Goal: Task Accomplishment & Management: Use online tool/utility

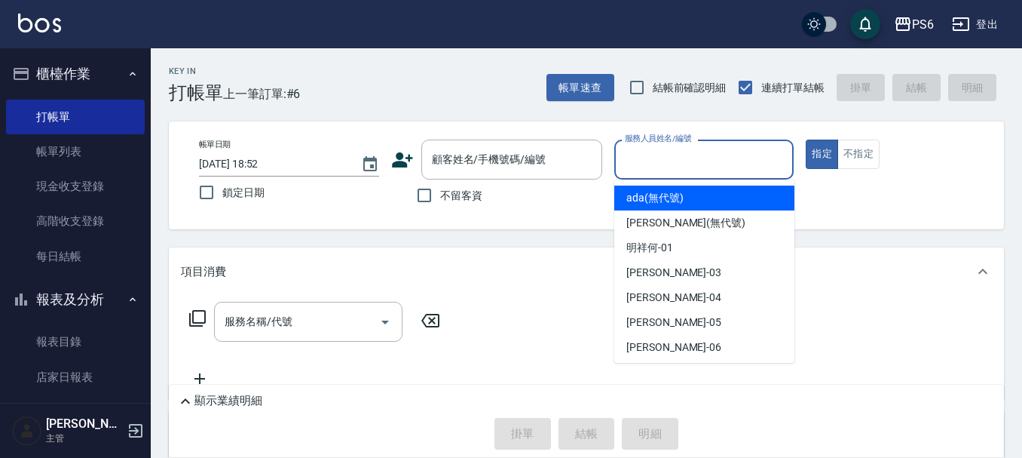
click at [660, 160] on div "服務人員姓名/編號 服務人員姓名/編號" at bounding box center [704, 159] width 180 height 40
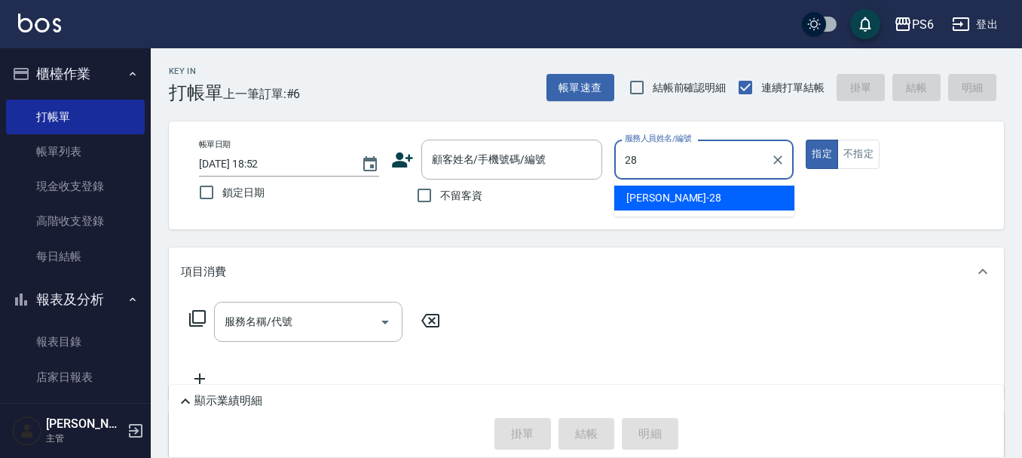
type input "[PERSON_NAME]-28"
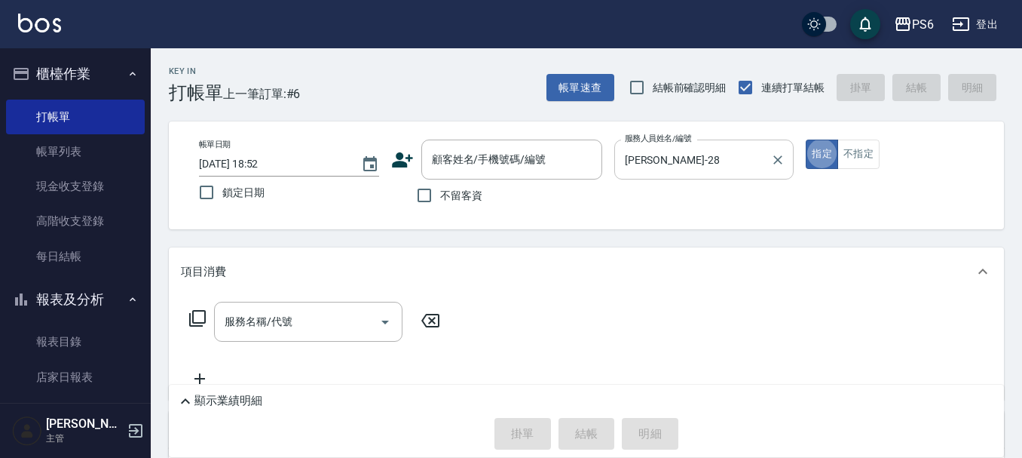
type button "true"
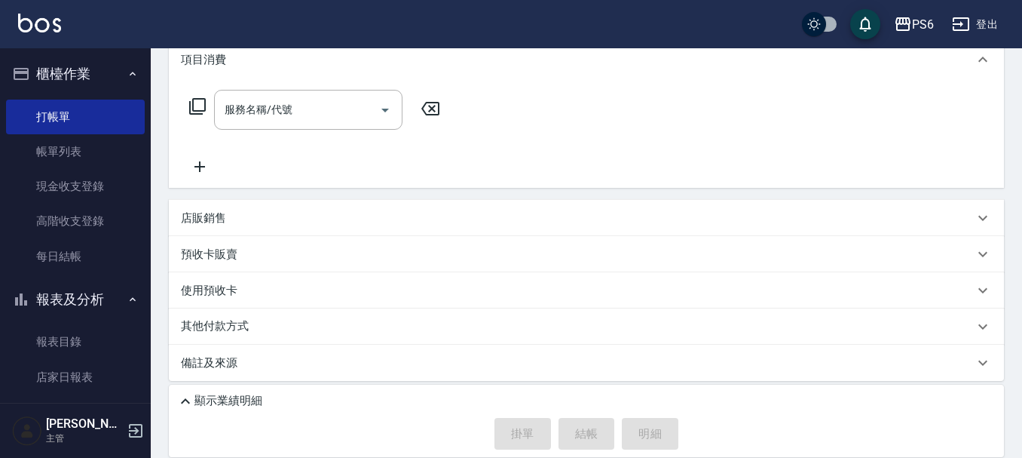
scroll to position [218, 0]
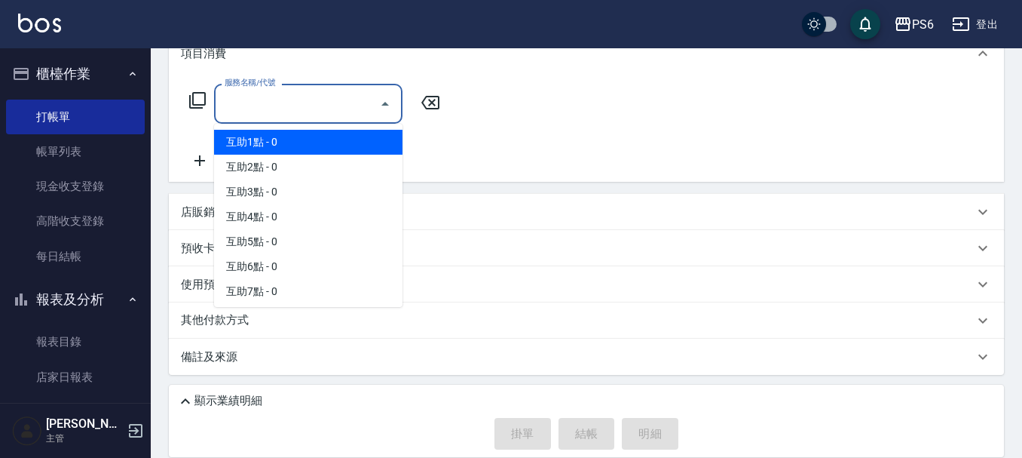
click at [353, 99] on input "服務名稱/代號" at bounding box center [297, 103] width 152 height 26
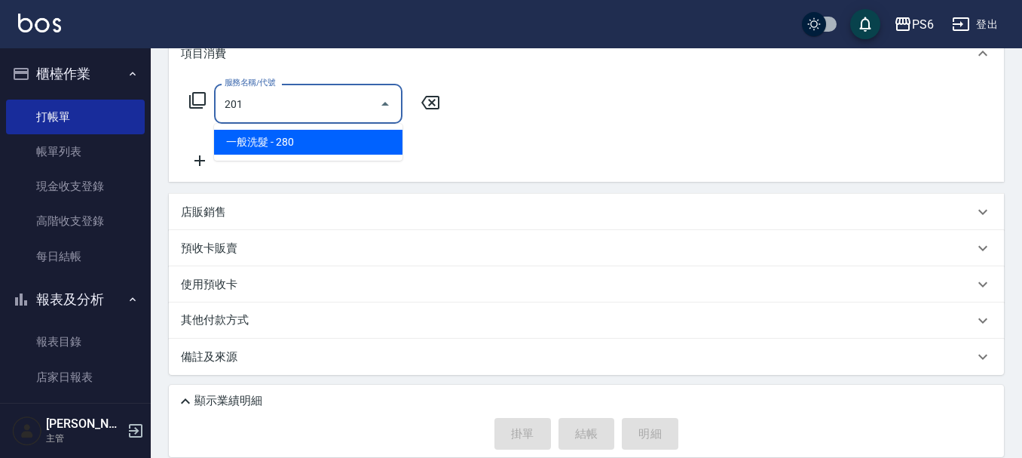
type input "一般洗髮(201)"
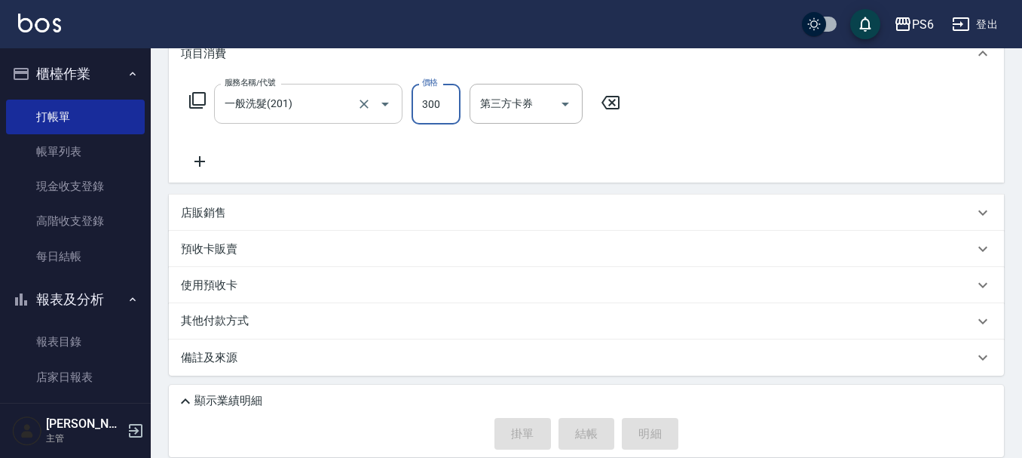
type input "300"
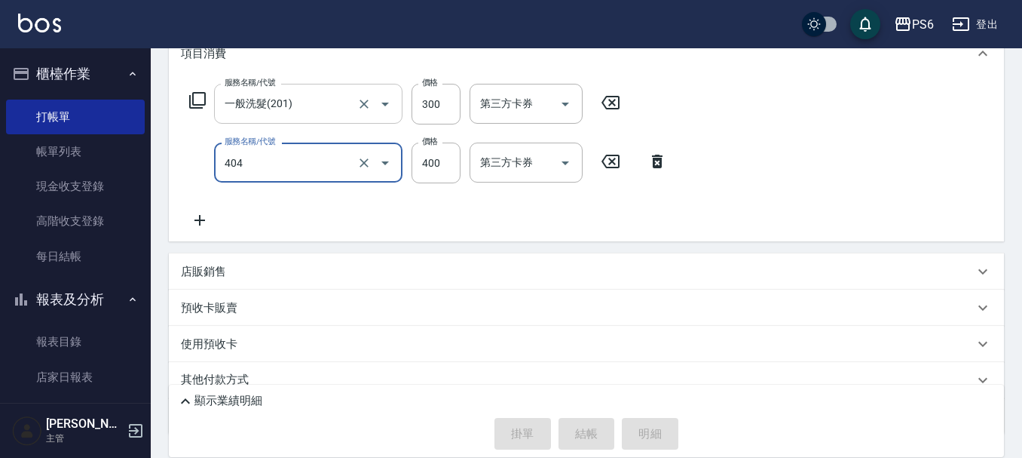
type input "B級剪髮(404)"
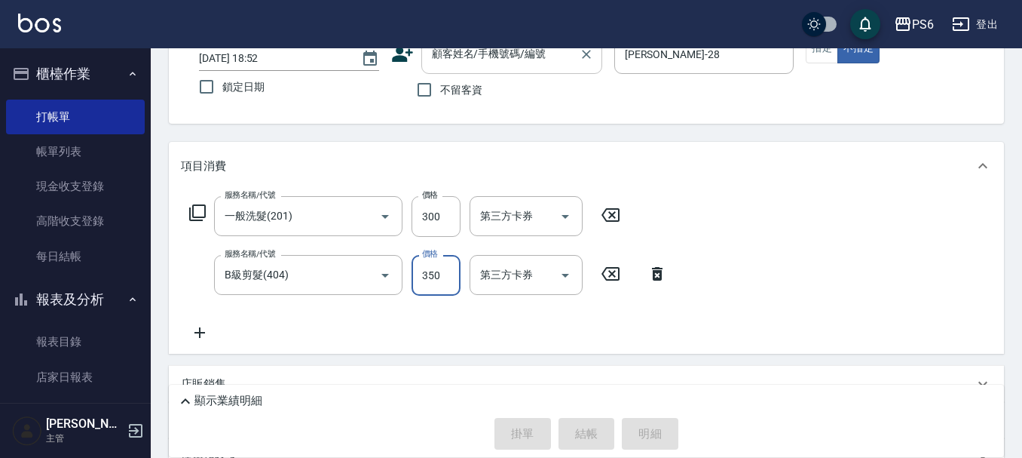
scroll to position [0, 0]
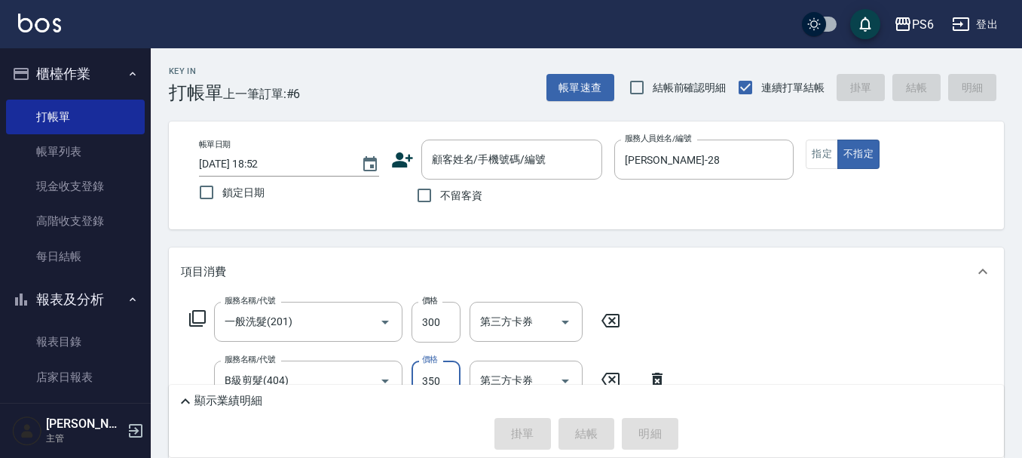
type input "350"
click at [418, 191] on input "不留客資" at bounding box center [425, 195] width 32 height 32
checkbox input "true"
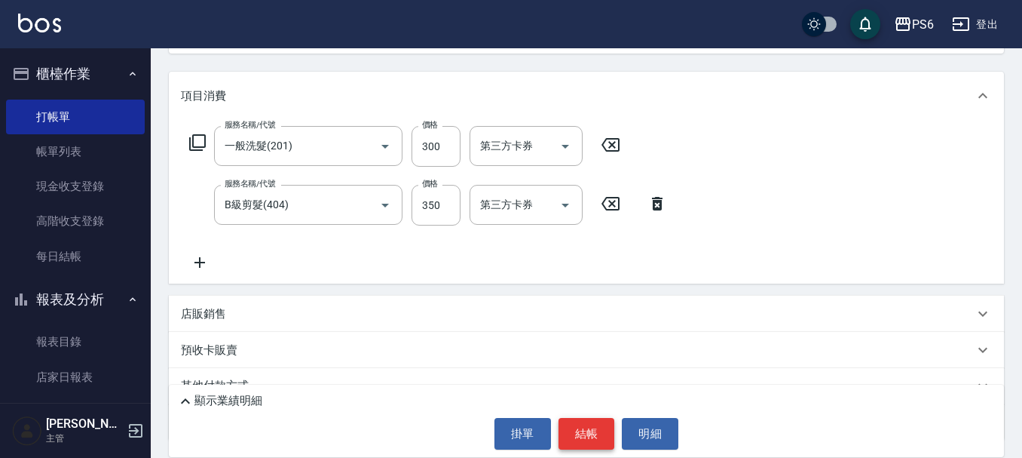
scroll to position [90, 0]
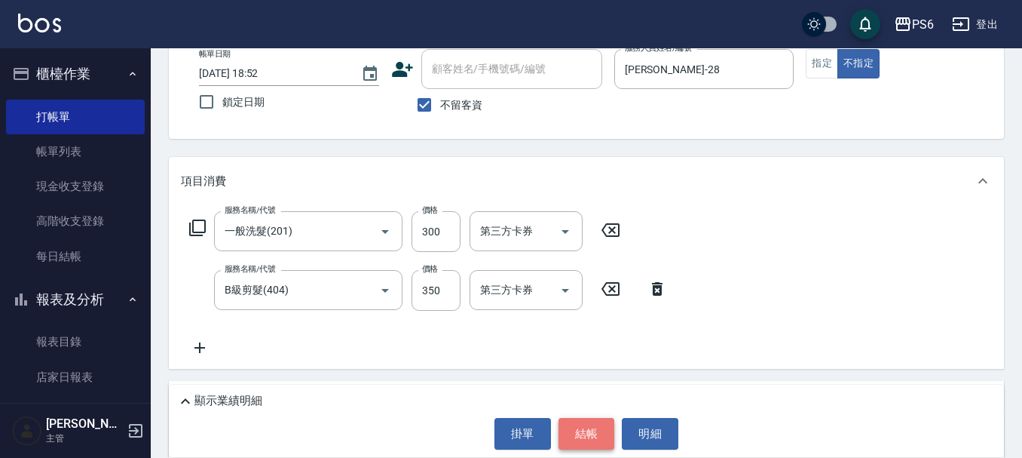
click at [588, 434] on button "結帳" at bounding box center [587, 434] width 57 height 32
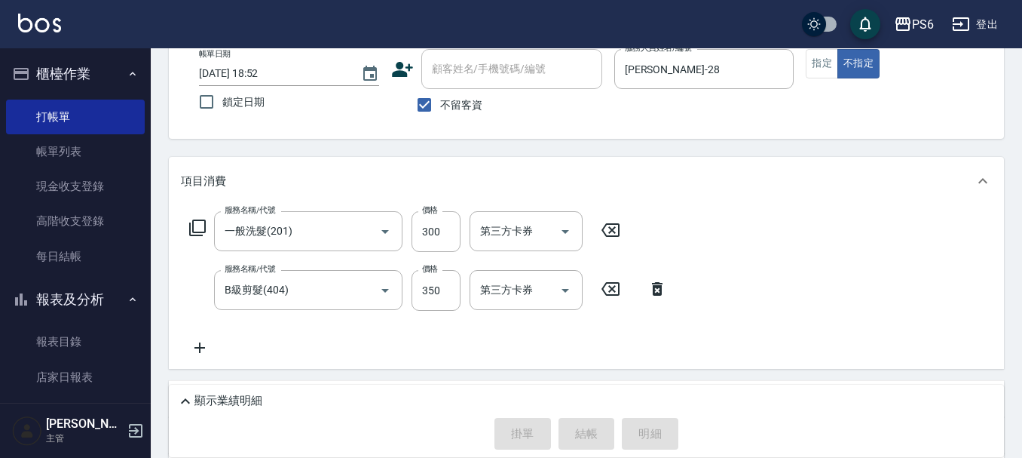
type input "[DATE] 20:01"
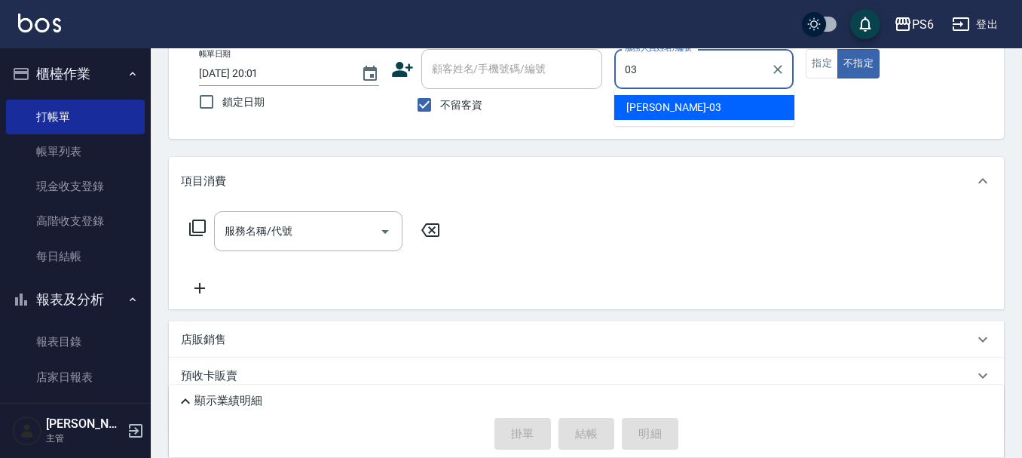
type input "莊婉蓁-03"
type button "false"
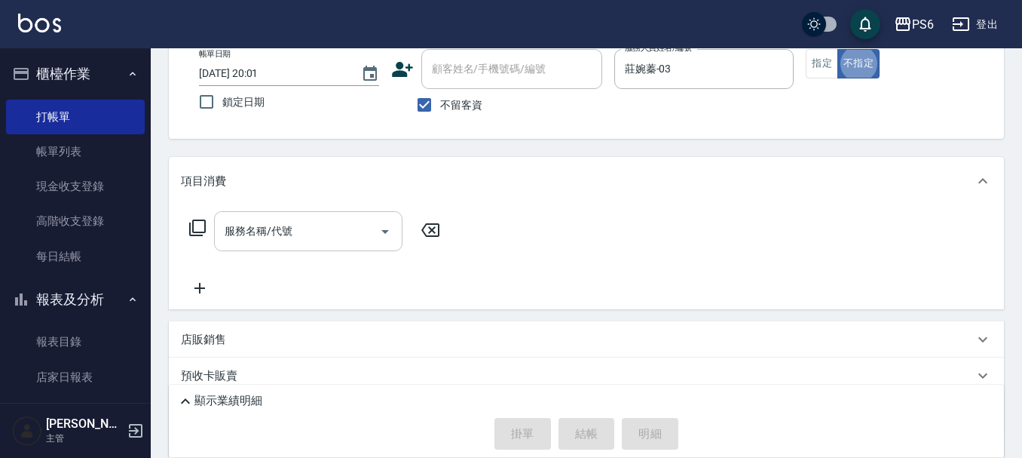
click at [257, 228] on input "服務名稱/代號" at bounding box center [297, 231] width 152 height 26
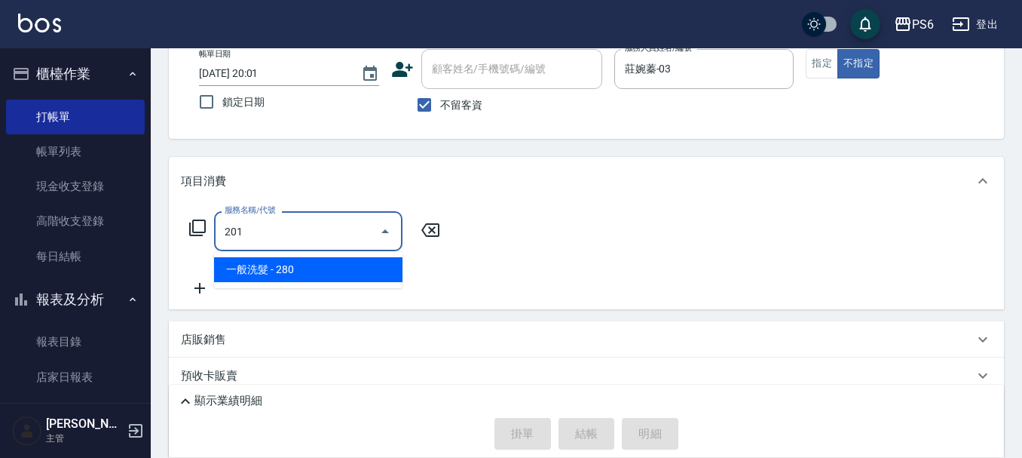
type input "一般洗髮(201)"
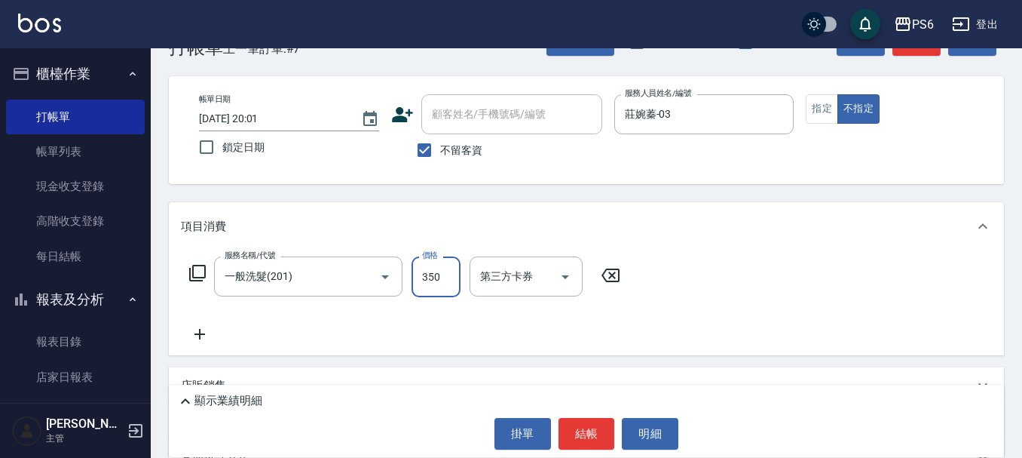
scroll to position [0, 0]
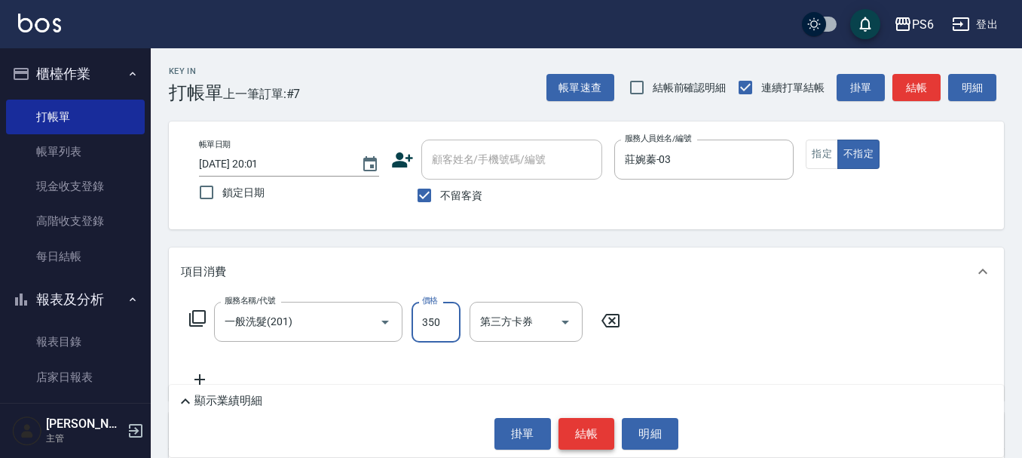
type input "350"
click at [574, 434] on button "結帳" at bounding box center [587, 434] width 57 height 32
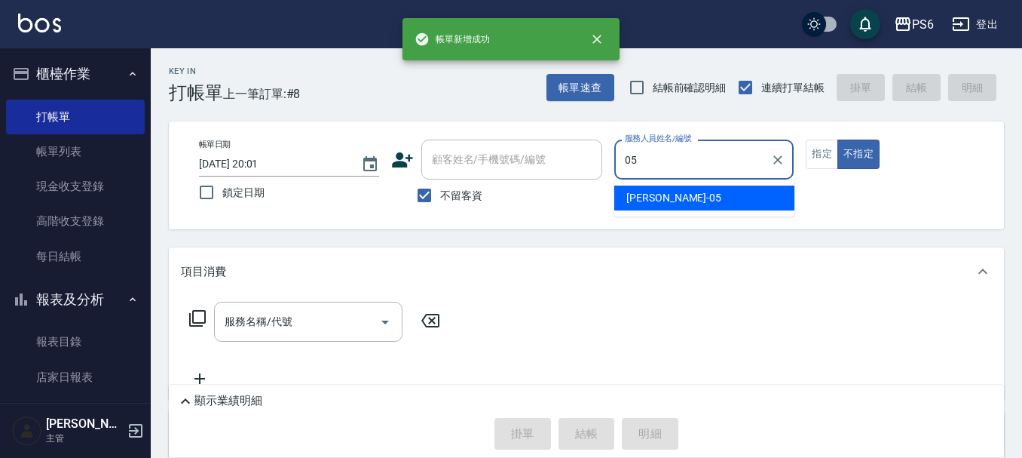
type input "[PERSON_NAME]-05"
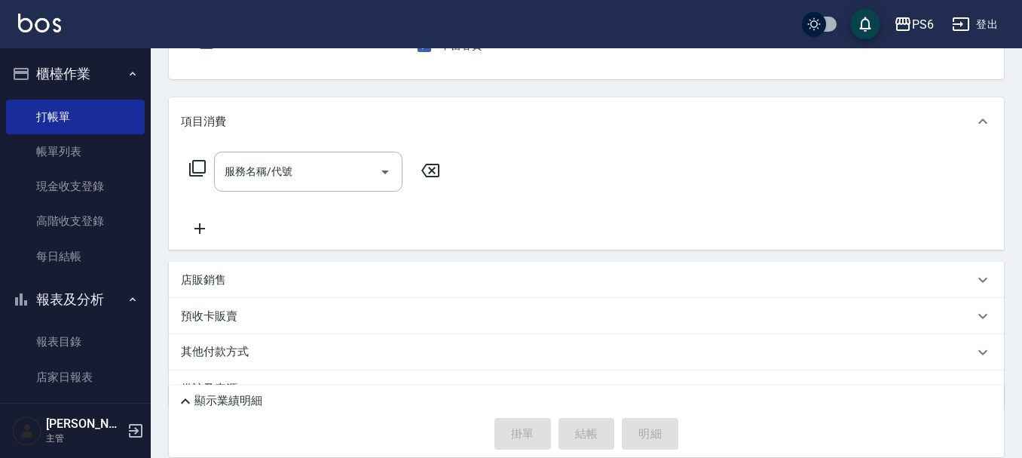
scroll to position [151, 0]
click at [329, 180] on input "服務名稱/代號" at bounding box center [297, 171] width 152 height 26
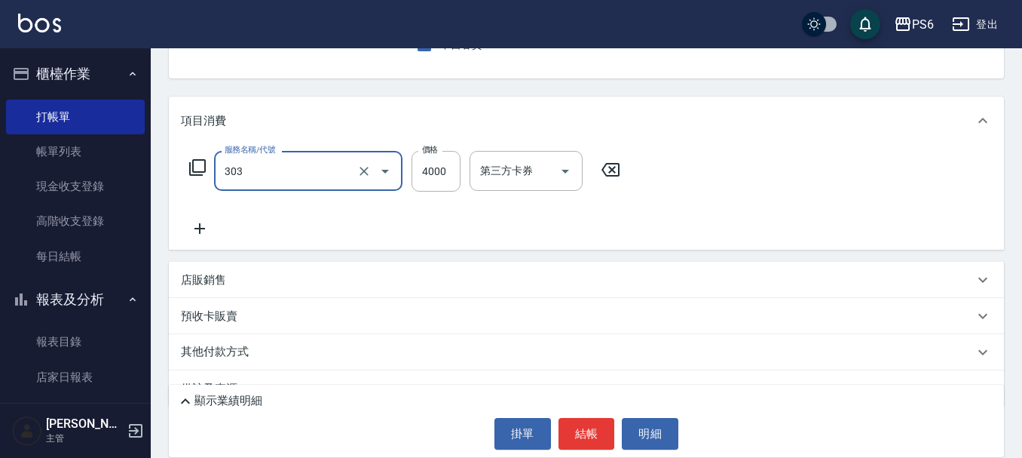
type input "塑形燙(303)"
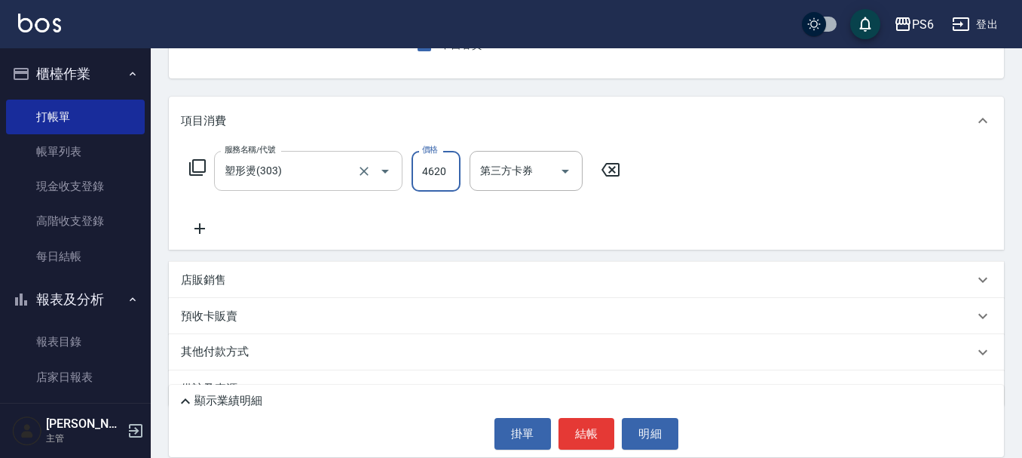
type input "4620"
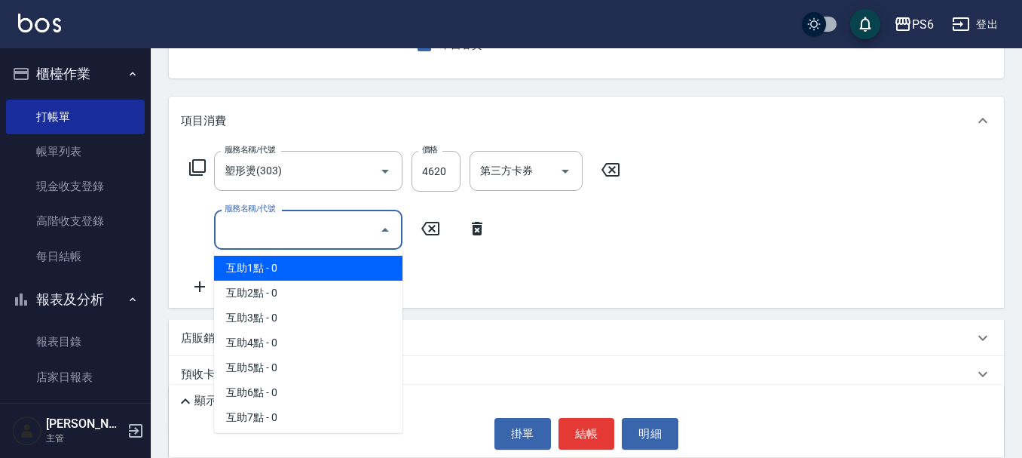
click at [345, 228] on input "服務名稱/代號" at bounding box center [297, 229] width 152 height 26
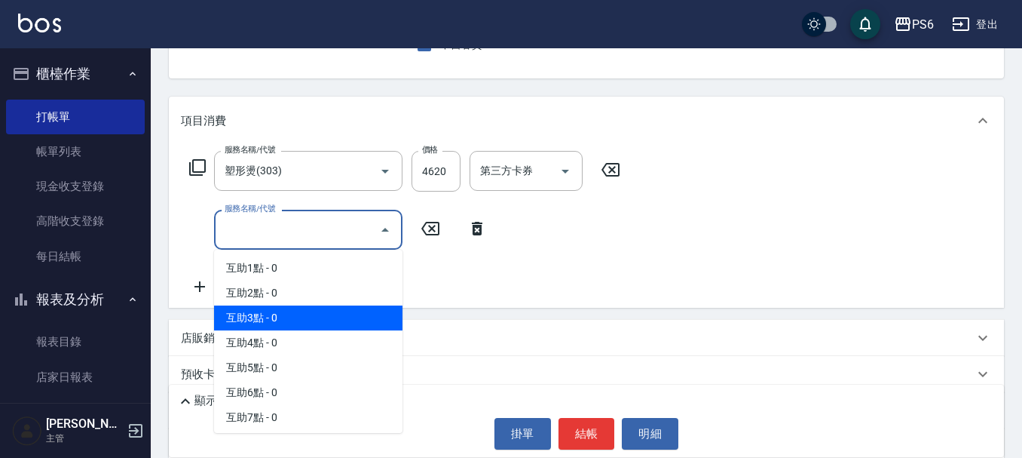
click at [319, 305] on span "互助3點 - 0" at bounding box center [308, 317] width 188 height 25
type input "互助3點(3)"
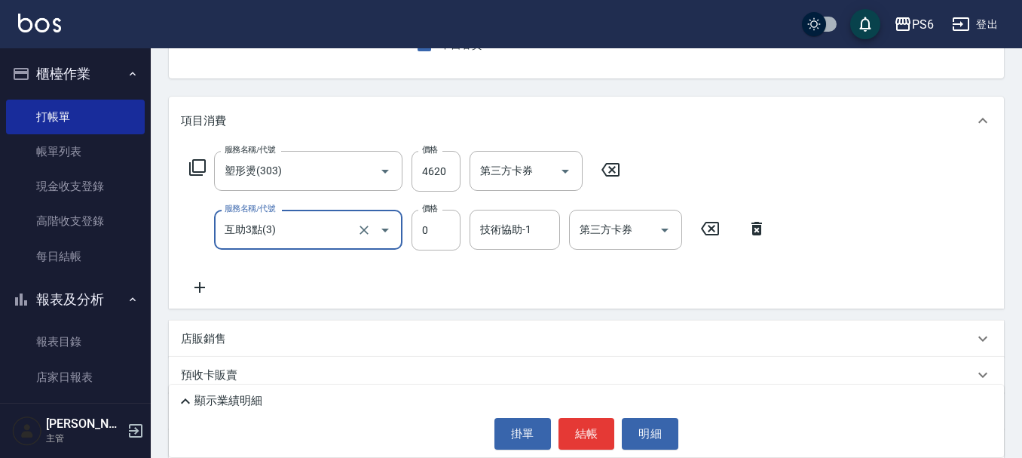
click at [521, 223] on div "技術協助-1 技術協助-1" at bounding box center [515, 230] width 90 height 40
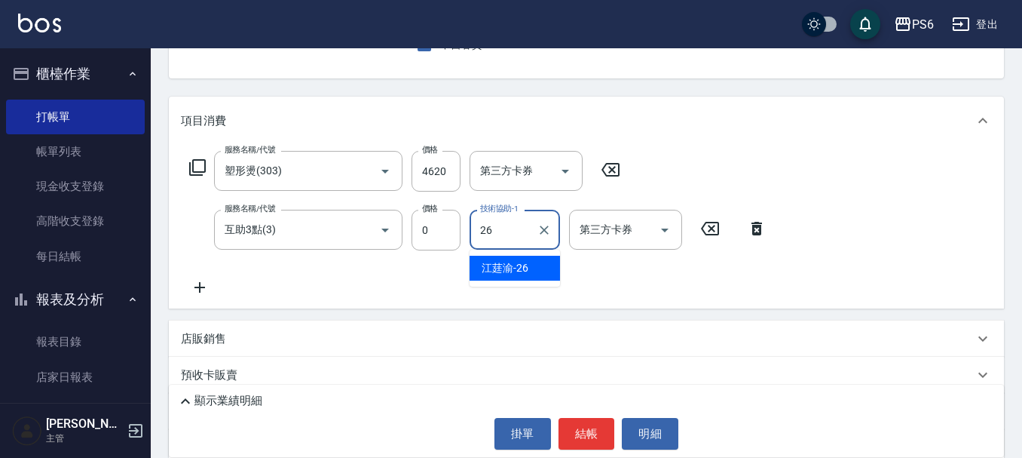
type input "[PERSON_NAME]-26"
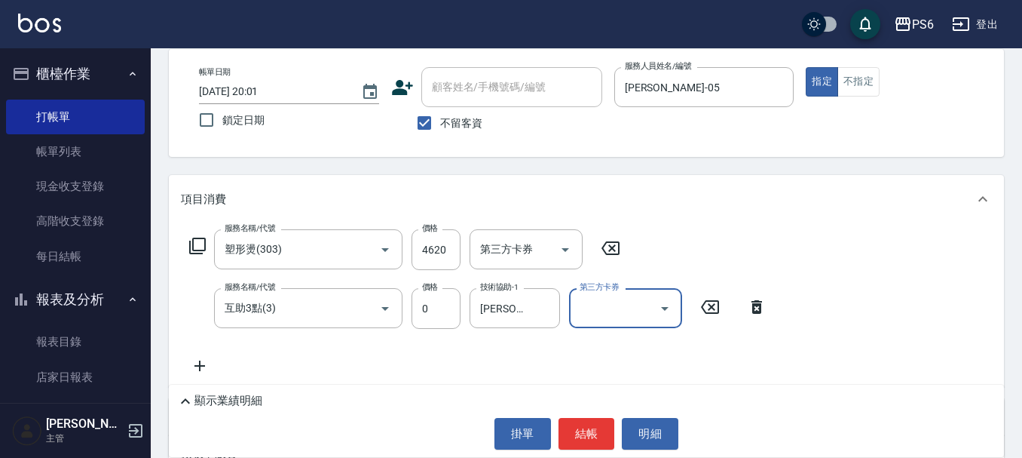
scroll to position [0, 0]
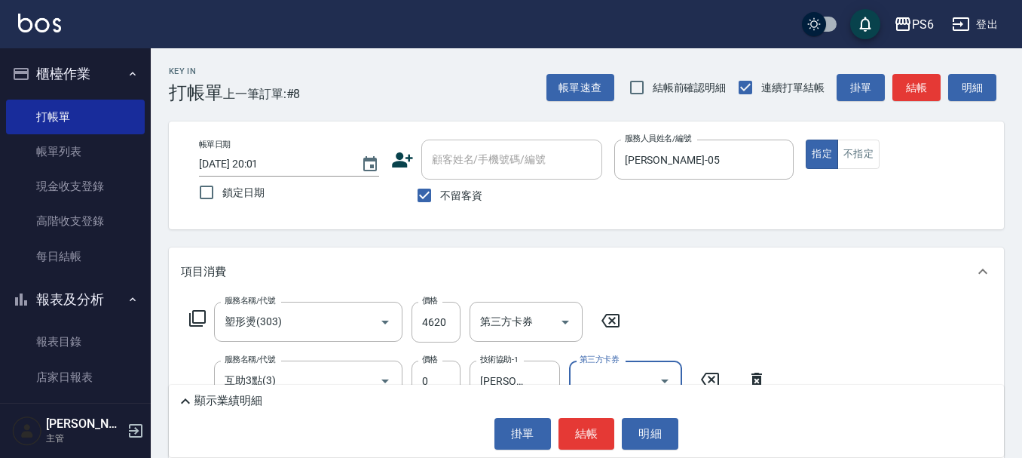
click at [575, 432] on button "結帳" at bounding box center [587, 434] width 57 height 32
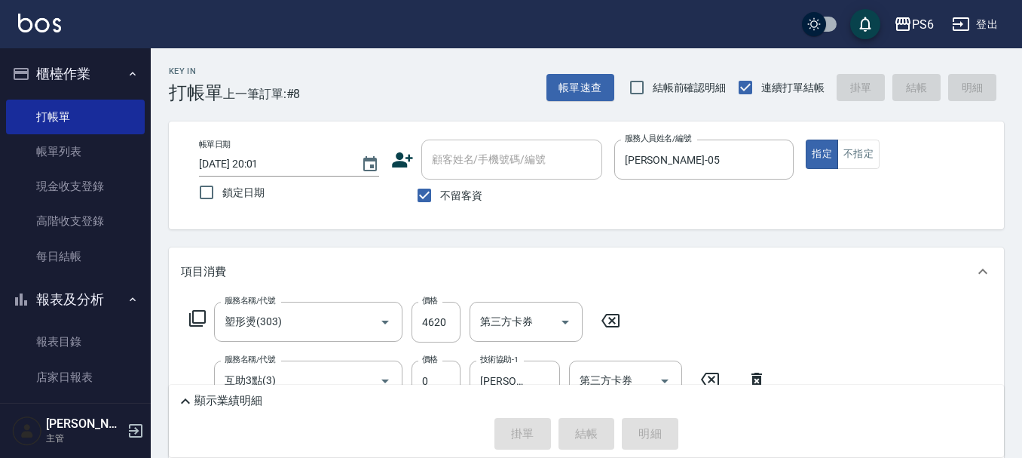
type input "[DATE] 20:02"
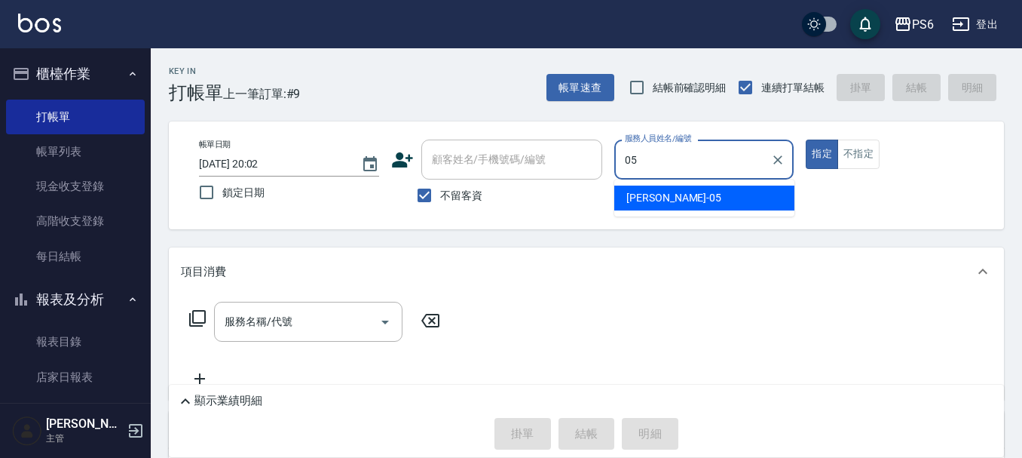
type input "[PERSON_NAME]-05"
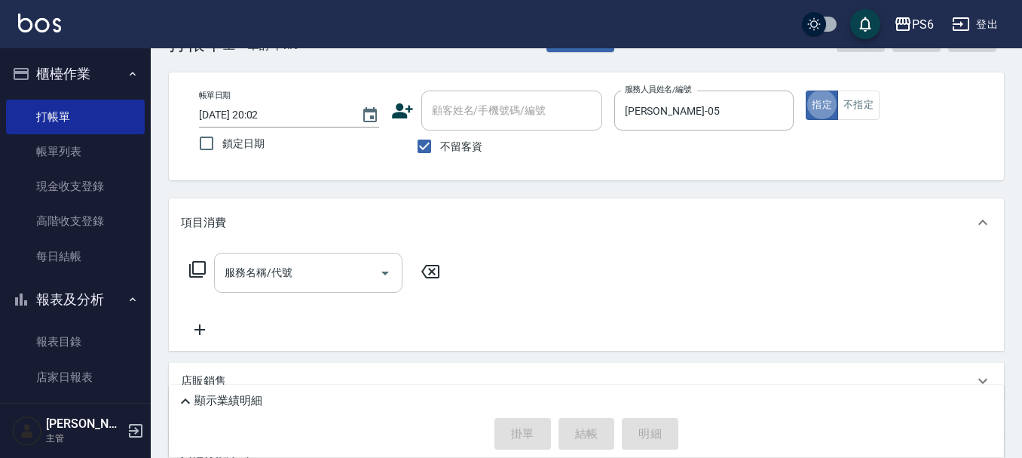
scroll to position [75, 0]
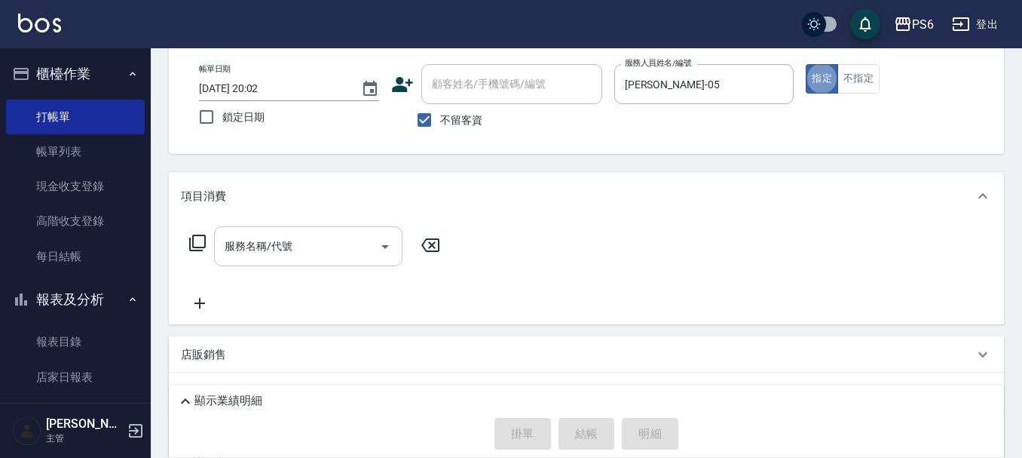
click at [359, 250] on input "服務名稱/代號" at bounding box center [297, 246] width 152 height 26
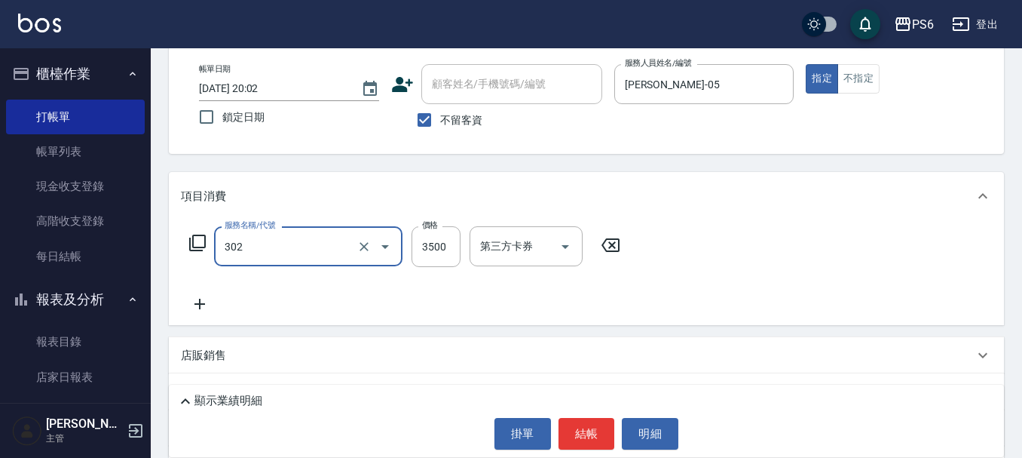
type input "造型冷燙(302)"
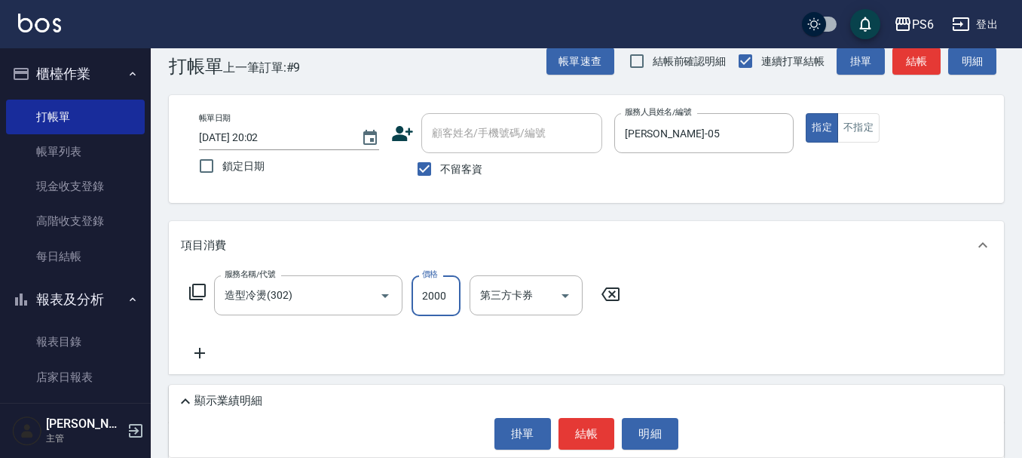
scroll to position [0, 0]
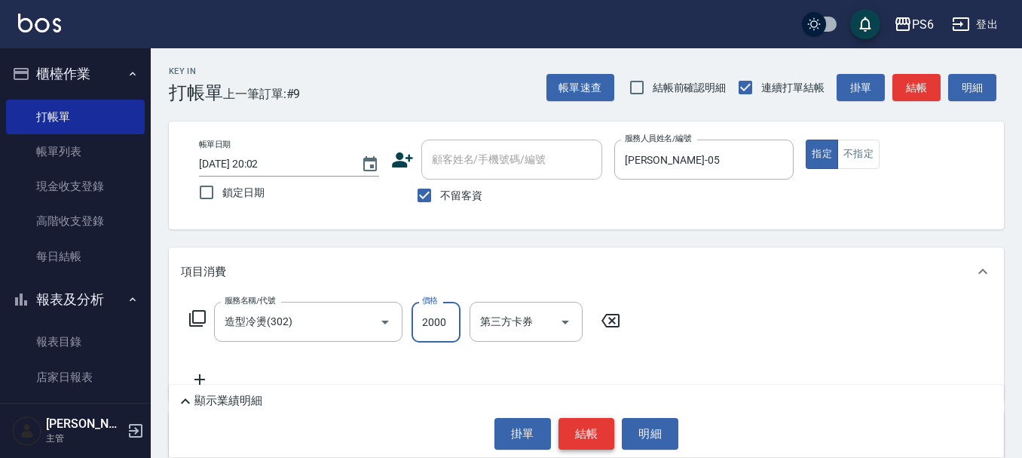
type input "2000"
click at [584, 434] on button "結帳" at bounding box center [587, 434] width 57 height 32
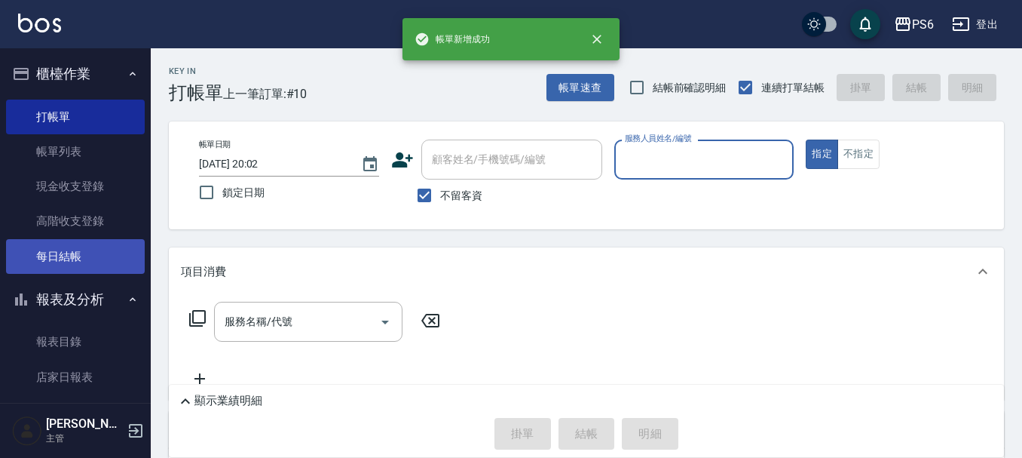
click at [87, 251] on link "每日結帳" at bounding box center [75, 256] width 139 height 35
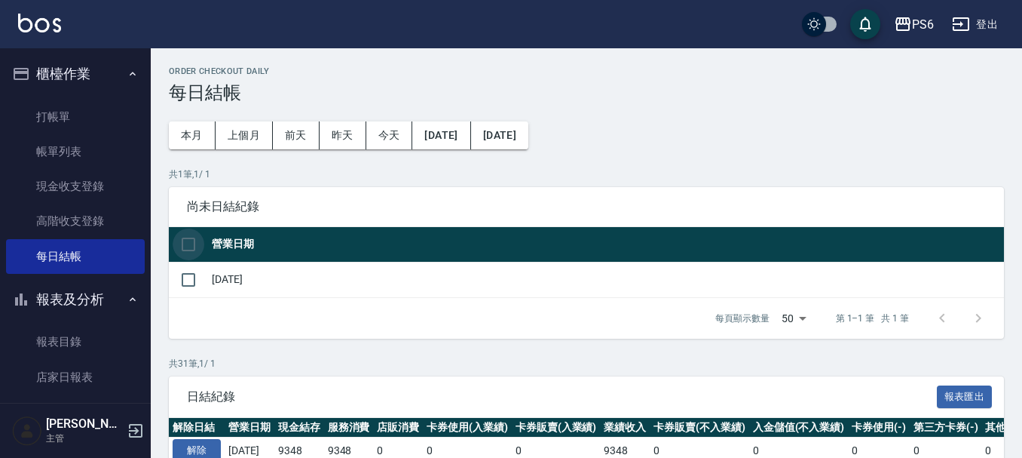
click at [193, 248] on input "checkbox" at bounding box center [189, 244] width 32 height 32
checkbox input "true"
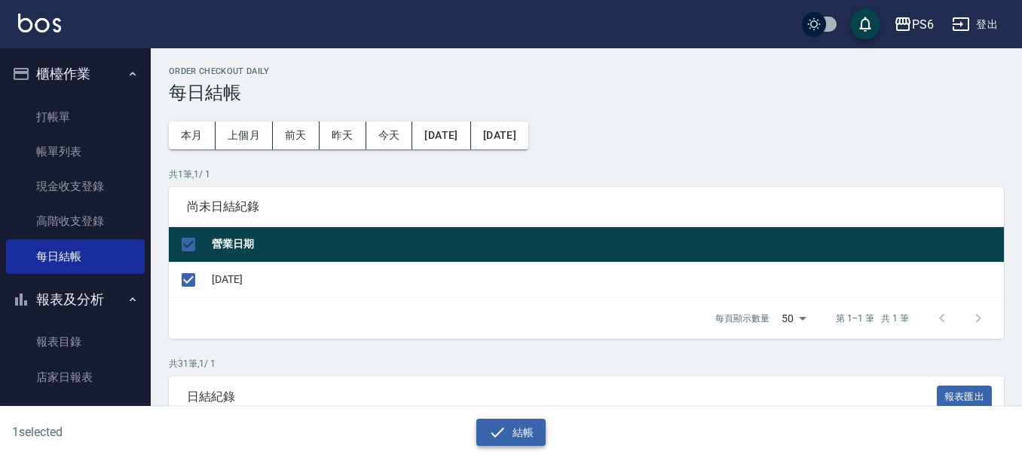
drag, startPoint x: 514, startPoint y: 426, endPoint x: 386, endPoint y: 232, distance: 232.3
click at [513, 426] on button "結帳" at bounding box center [511, 432] width 70 height 28
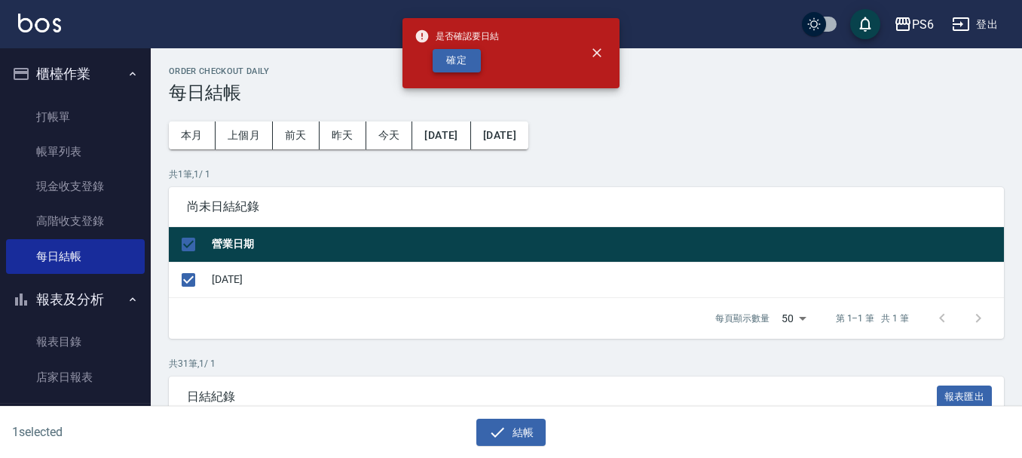
click at [470, 57] on button "確定" at bounding box center [457, 60] width 48 height 23
checkbox input "false"
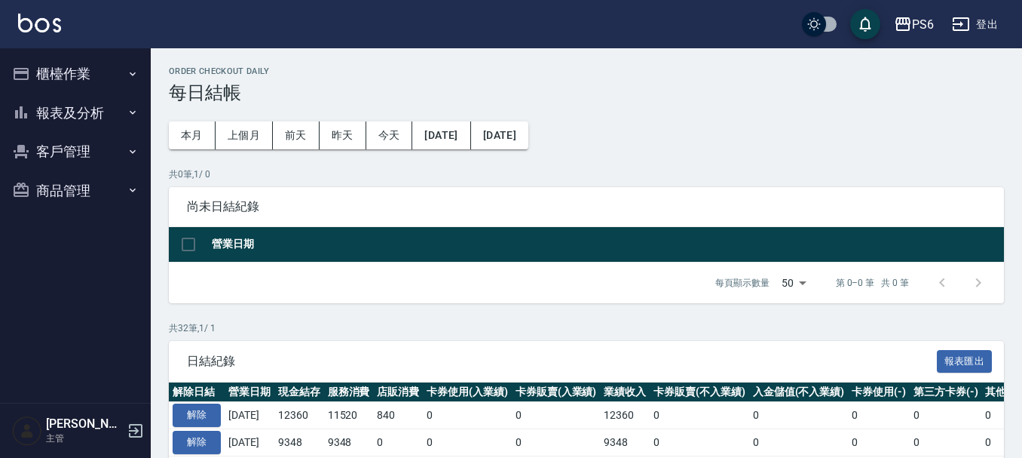
click at [66, 105] on button "報表及分析" at bounding box center [75, 112] width 139 height 39
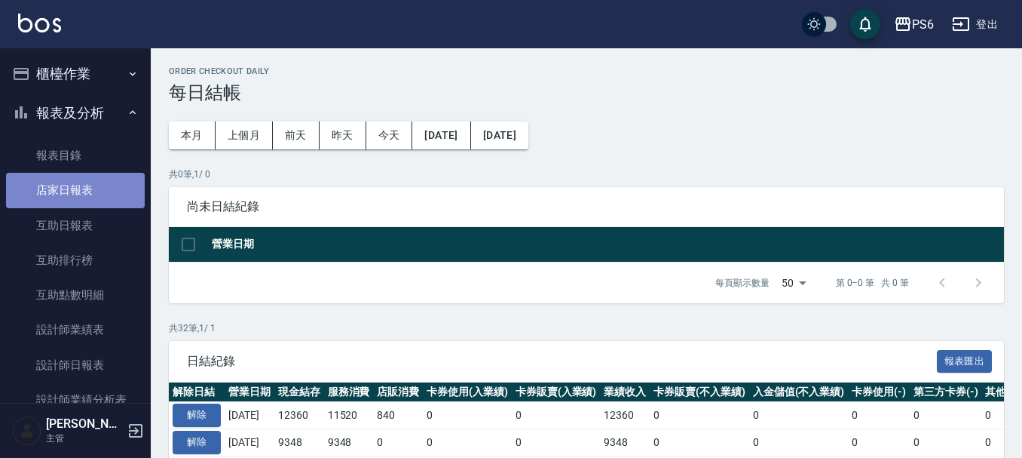
click at [97, 194] on link "店家日報表" at bounding box center [75, 190] width 139 height 35
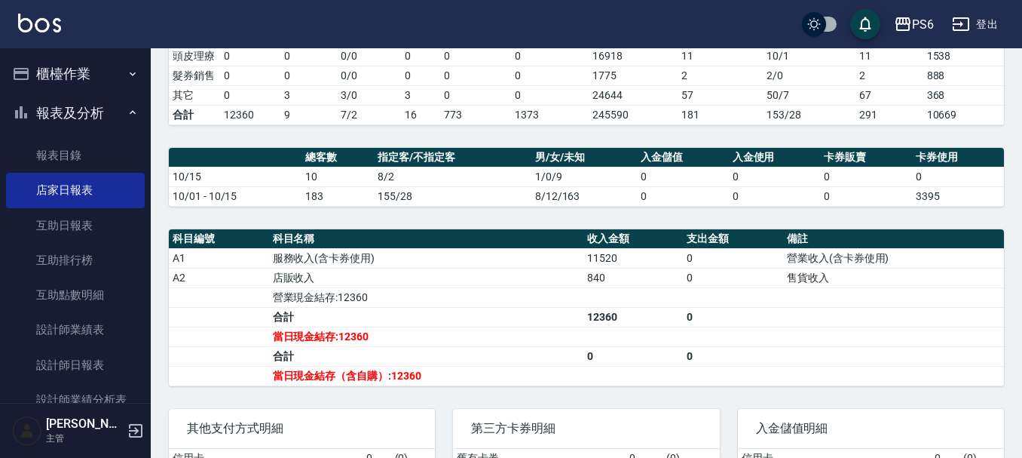
scroll to position [452, 0]
